Goal: Transaction & Acquisition: Purchase product/service

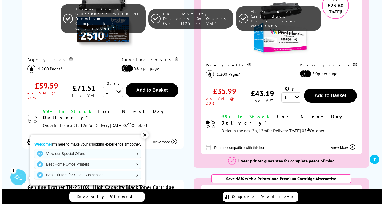
scroll to position [213, 0]
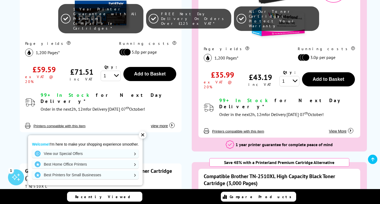
click at [117, 75] on select "1 2 3 4 5 6 7 8 9 10" at bounding box center [111, 76] width 20 height 10
select select "2"
click at [101, 71] on select "1 2 3 4 5 6 7 8 9 10" at bounding box center [111, 76] width 20 height 10
click at [144, 78] on button "Add to Basket" at bounding box center [149, 74] width 53 height 14
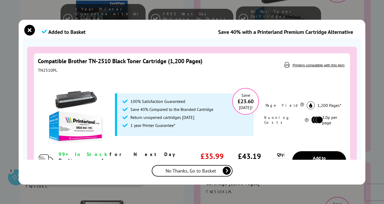
click at [194, 169] on span "No Thanks, Go to Basket" at bounding box center [192, 171] width 53 height 6
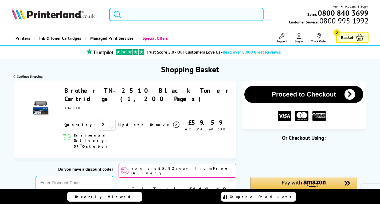
click at [39, 104] on img at bounding box center [40, 108] width 19 height 19
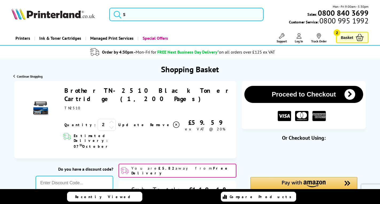
click at [176, 7] on div "Mon - Fri 9:00am - 5:30pm Sales: 0800 840 3699 Customer Service: 0800 995 1992" at bounding box center [190, 15] width 380 height 23
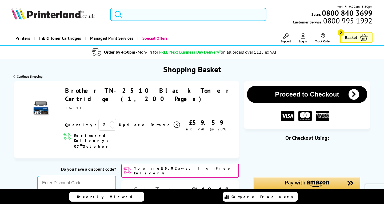
click at [173, 15] on input "search" at bounding box center [188, 14] width 156 height 13
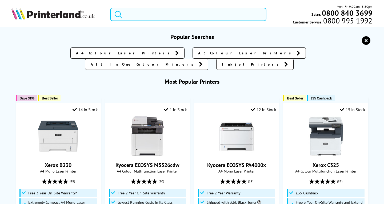
click at [110, 8] on button "submit" at bounding box center [116, 14] width 13 height 12
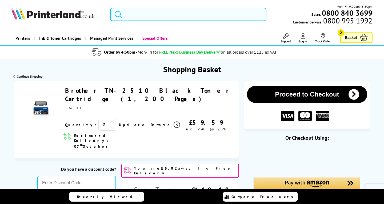
click at [150, 16] on input "search" at bounding box center [188, 14] width 156 height 13
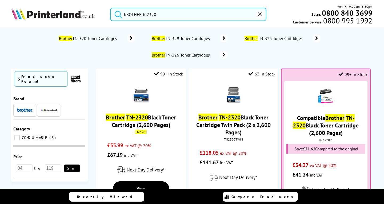
type input "bROTHER tn2320"
click at [110, 8] on button "submit" at bounding box center [116, 14] width 13 height 12
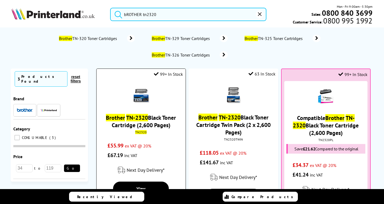
click at [146, 111] on div "Brother TN-2320 Black Toner Cartridge (2,600 Pages) TN2320 £55.99 ex VAT @ 20% …" at bounding box center [141, 120] width 84 height 79
click at [142, 96] on img at bounding box center [141, 95] width 19 height 19
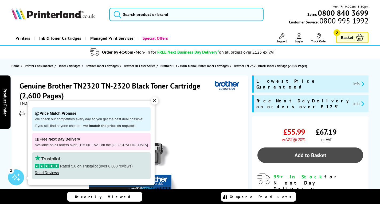
click at [313, 148] on link "Add to Basket" at bounding box center [310, 155] width 106 height 15
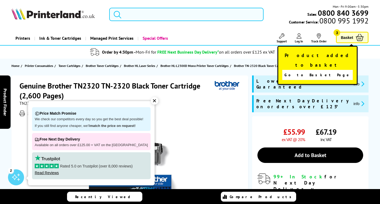
click at [349, 37] on span "Basket" at bounding box center [346, 37] width 12 height 7
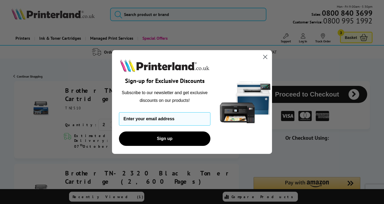
click at [266, 58] on icon "Close dialog" at bounding box center [266, 57] width 4 height 4
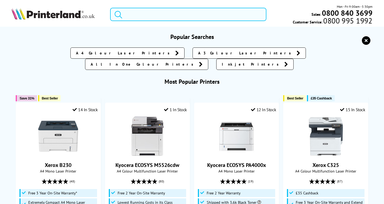
click at [161, 16] on input "search" at bounding box center [188, 14] width 156 height 13
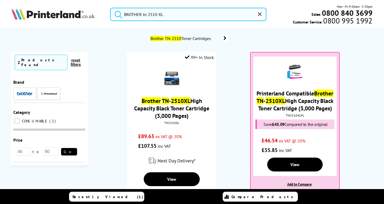
type input "BROTHER tn 2510 XL"
click at [110, 8] on button "submit" at bounding box center [116, 14] width 13 height 12
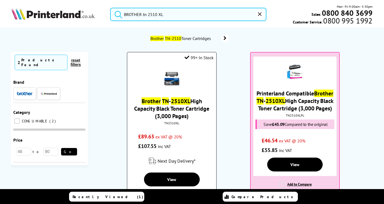
click at [184, 109] on link "Brother TN - 2510XL High Capacity Black Toner Cartridge (3,000 Pages)" at bounding box center [171, 108] width 75 height 22
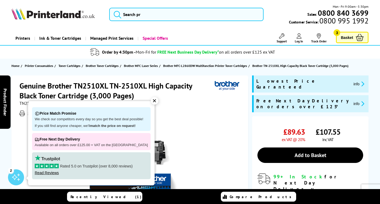
scroll to position [27, 0]
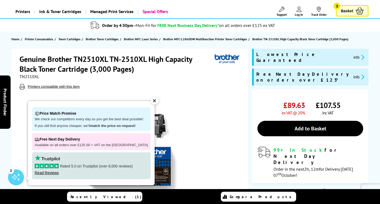
click at [152, 103] on div "✕" at bounding box center [154, 100] width 7 height 7
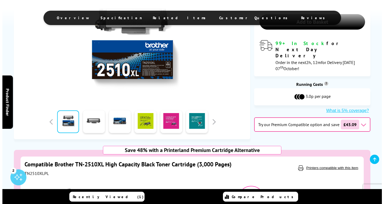
scroll to position [53, 0]
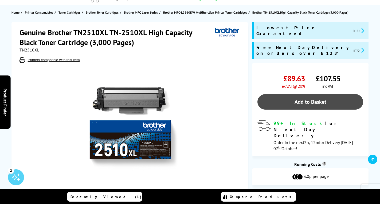
click at [325, 94] on link "Add to Basket" at bounding box center [310, 101] width 106 height 15
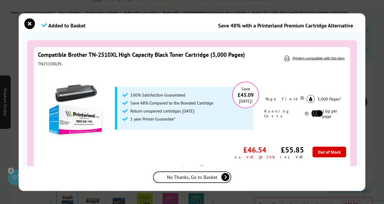
click at [199, 176] on span "No Thanks, Go to Basket" at bounding box center [192, 177] width 50 height 6
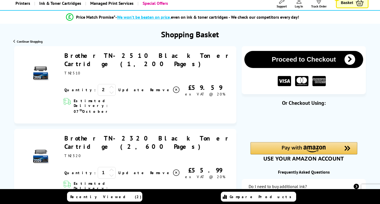
scroll to position [53, 0]
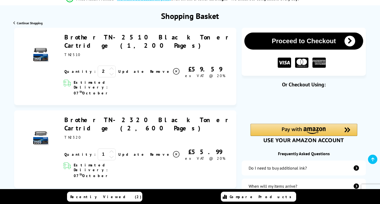
click at [173, 68] on icon at bounding box center [176, 71] width 6 height 6
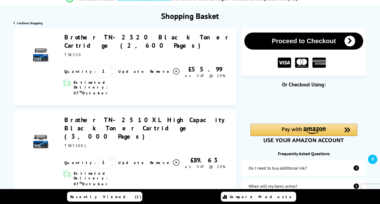
click at [109, 163] on icon at bounding box center [111, 165] width 5 height 5
click at [109, 158] on icon at bounding box center [111, 160] width 5 height 5
click at [118, 160] on link "Update" at bounding box center [131, 162] width 27 height 5
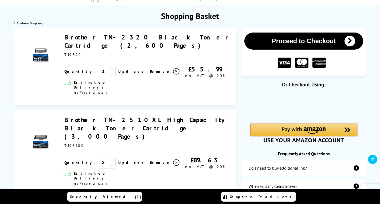
click at [308, 129] on img "Amazon Pay - Use your Amazon account" at bounding box center [304, 130] width 44 height 7
